Goal: Task Accomplishment & Management: Manage account settings

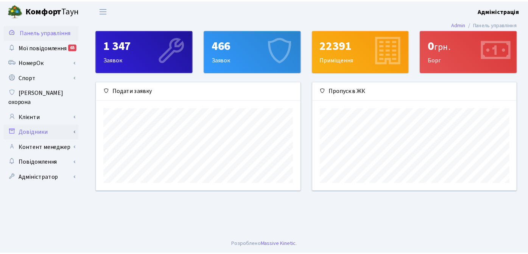
scroll to position [109, 206]
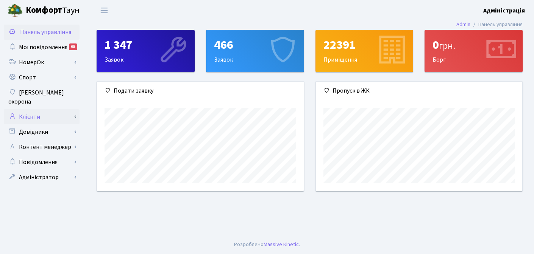
click at [34, 109] on link "Клієнти" at bounding box center [42, 116] width 76 height 15
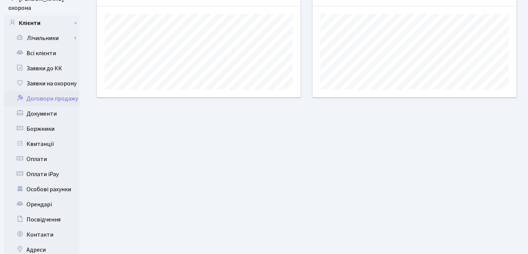
scroll to position [0, 0]
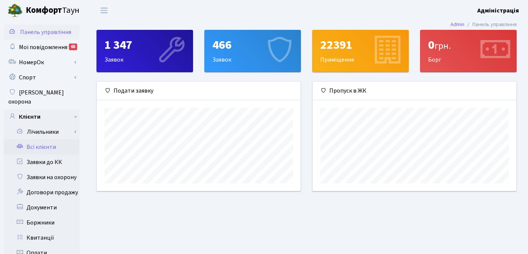
click at [50, 140] on link "Всі клієнти" at bounding box center [42, 147] width 76 height 15
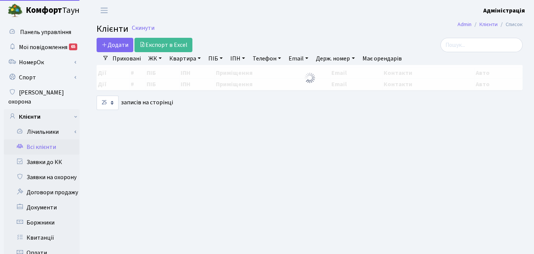
select select "25"
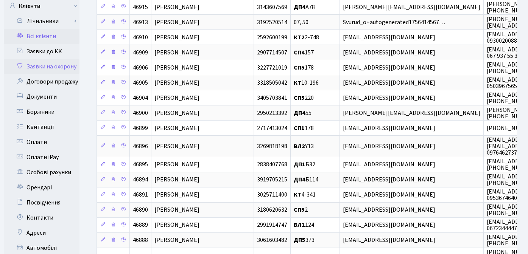
scroll to position [156, 0]
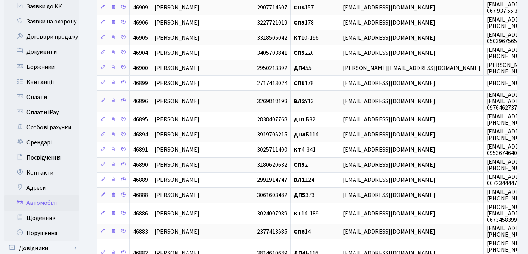
click at [48, 196] on link "Автомобілі" at bounding box center [42, 203] width 76 height 15
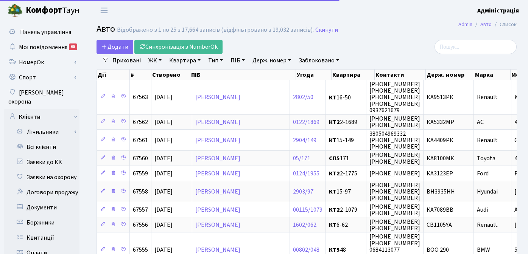
select select "25"
click at [265, 59] on link "Держ. номер" at bounding box center [271, 60] width 45 height 13
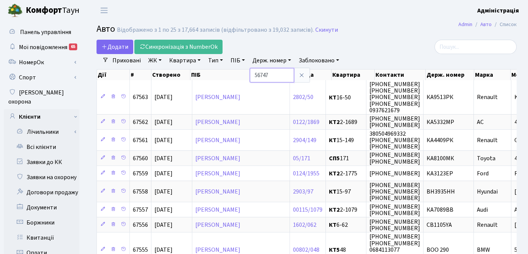
type input "56747"
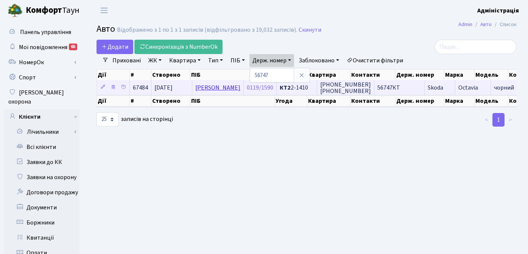
click at [226, 89] on link "[PERSON_NAME]" at bounding box center [217, 88] width 45 height 8
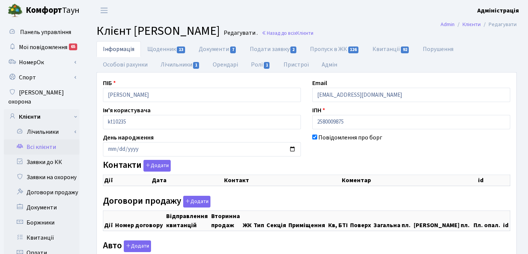
checkbox input "true"
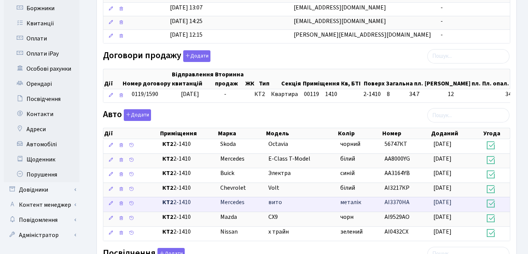
scroll to position [214, 0]
